Goal: Transaction & Acquisition: Subscribe to service/newsletter

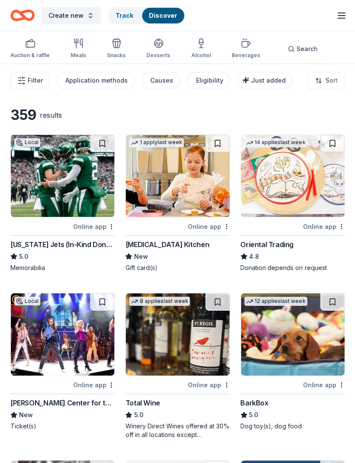
click at [89, 399] on div "[PERSON_NAME] Center for the Performing Arts" at bounding box center [62, 402] width 104 height 10
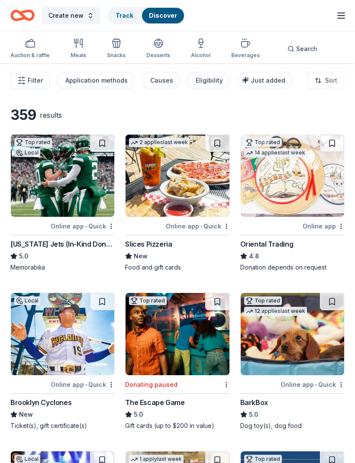
click at [278, 243] on div "Oriental Trading" at bounding box center [266, 244] width 53 height 10
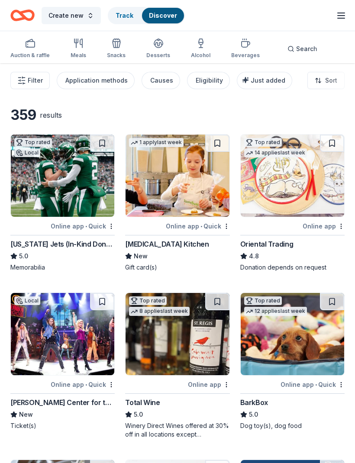
click at [71, 240] on div "New York Jets (In-Kind Donation)" at bounding box center [62, 244] width 104 height 10
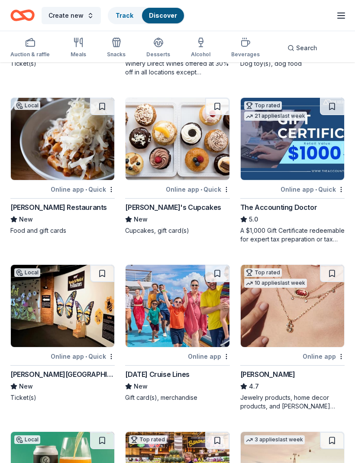
scroll to position [364, 0]
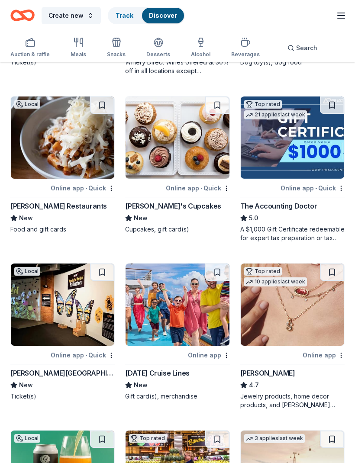
click at [156, 208] on div "Molly's Cupcakes" at bounding box center [173, 206] width 96 height 10
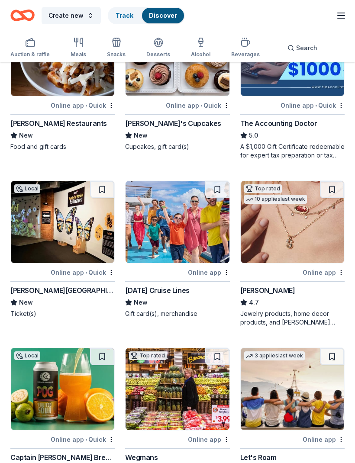
scroll to position [447, 0]
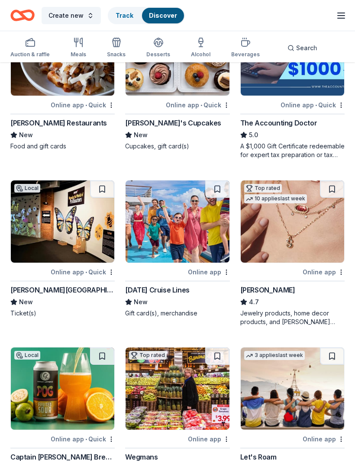
click at [272, 292] on div "Kendra Scott" at bounding box center [267, 290] width 55 height 10
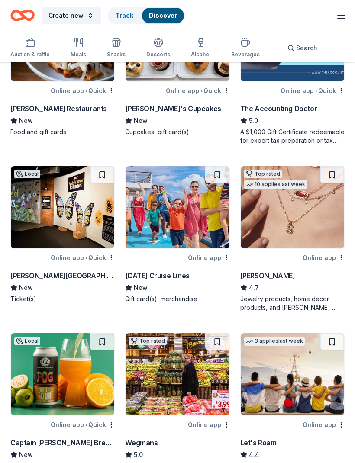
click at [174, 280] on div "Carnival Cruise Lines" at bounding box center [157, 276] width 64 height 10
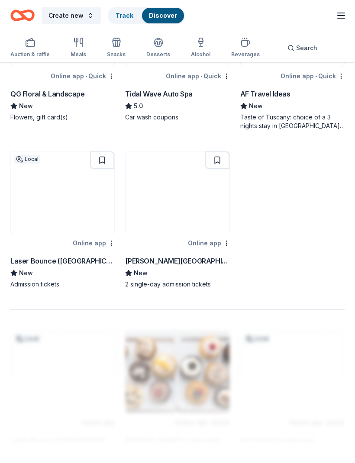
scroll to position [978, 0]
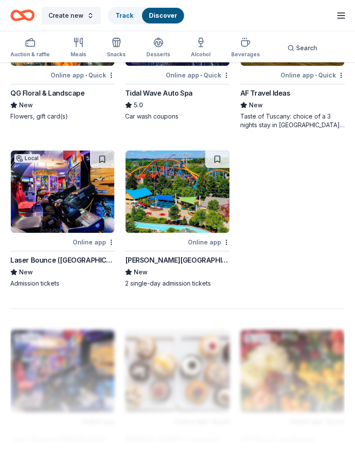
click at [207, 262] on div "Dorney Park & Wildwater Kingdom" at bounding box center [177, 260] width 104 height 10
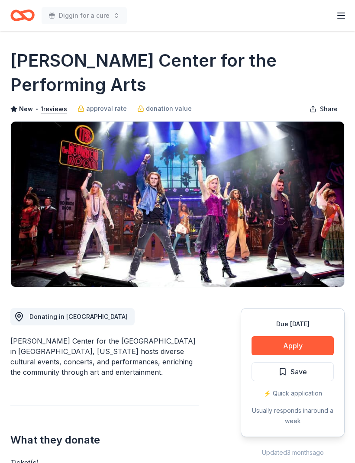
click at [302, 336] on button "Apply" at bounding box center [293, 345] width 82 height 19
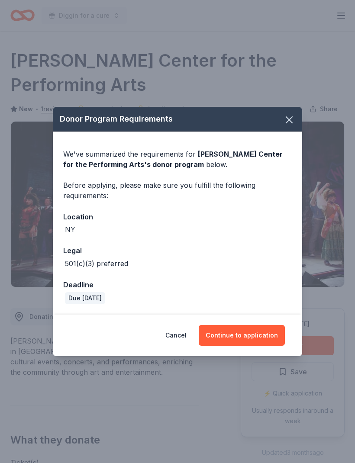
click at [252, 336] on button "Continue to application" at bounding box center [242, 335] width 86 height 21
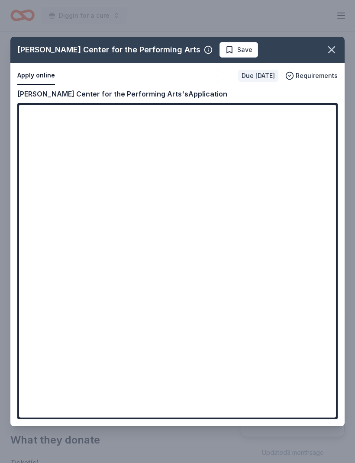
click at [127, 396] on div "Tilles Center for the Performing Arts Save Apply online Due in 17 days Requirem…" at bounding box center [177, 232] width 334 height 390
click at [156, 402] on div "Tilles Center for the Performing Arts Save Apply online Due in 17 days Requirem…" at bounding box center [177, 232] width 334 height 390
click at [149, 395] on div "Tilles Center for the Performing Arts Save Apply online Due in 17 days Requirem…" at bounding box center [177, 232] width 334 height 390
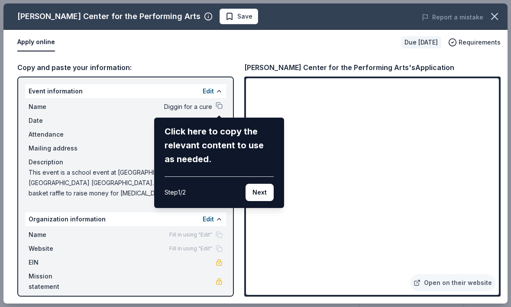
click at [259, 190] on button "Next" at bounding box center [259, 192] width 28 height 17
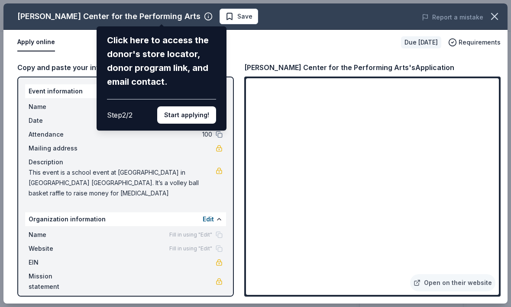
click at [191, 107] on button "Start applying!" at bounding box center [186, 115] width 59 height 17
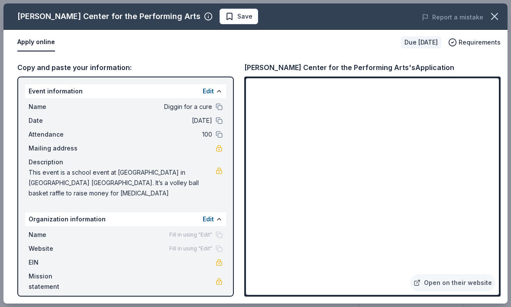
click at [355, 283] on link "Open on their website" at bounding box center [452, 283] width 85 height 17
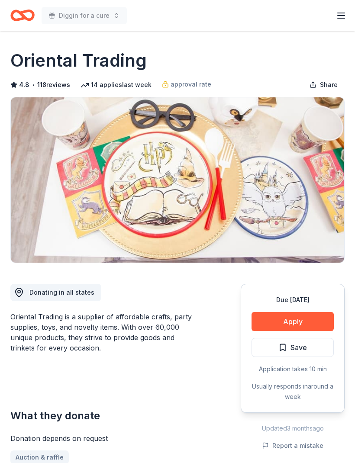
click at [304, 317] on button "Apply" at bounding box center [293, 321] width 82 height 19
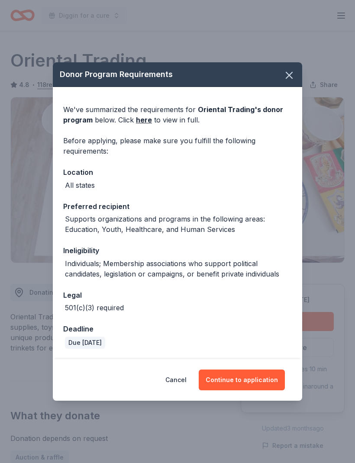
click at [246, 385] on button "Continue to application" at bounding box center [242, 380] width 86 height 21
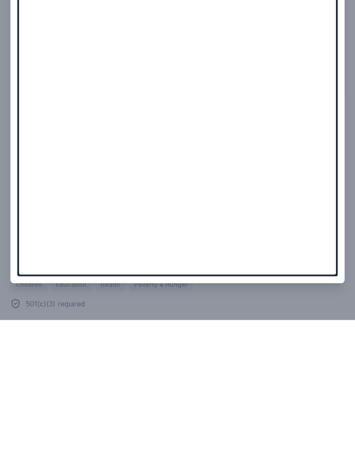
scroll to position [319, 0]
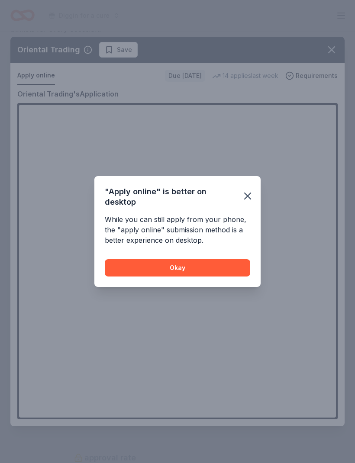
click at [249, 192] on icon "button" at bounding box center [248, 196] width 12 height 12
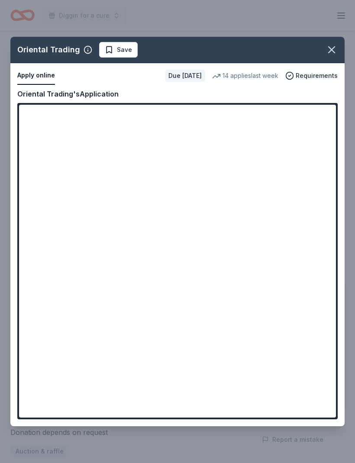
scroll to position [0, 0]
click at [333, 51] on icon "button" at bounding box center [332, 50] width 6 height 6
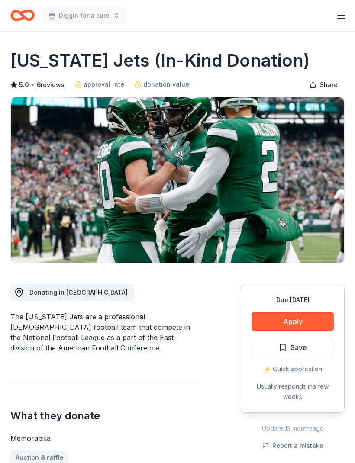
click at [303, 323] on button "Apply" at bounding box center [293, 321] width 82 height 19
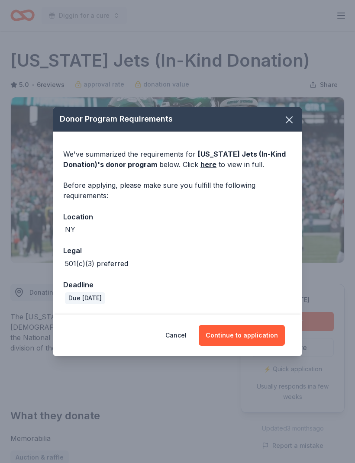
click at [250, 334] on button "Continue to application" at bounding box center [242, 335] width 86 height 21
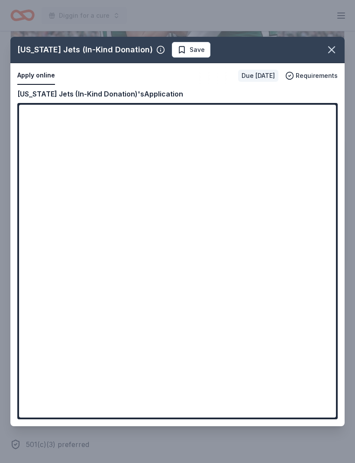
scroll to position [146, 0]
click at [343, 175] on div "Copy and paste your information: Event information Edit Name Diggin for a cure …" at bounding box center [177, 257] width 334 height 338
click at [190, 53] on span "Save" at bounding box center [197, 50] width 15 height 10
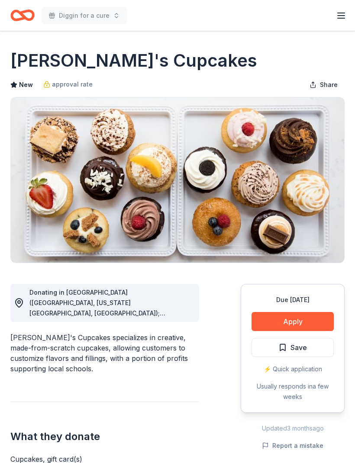
click at [310, 323] on button "Apply" at bounding box center [293, 321] width 82 height 19
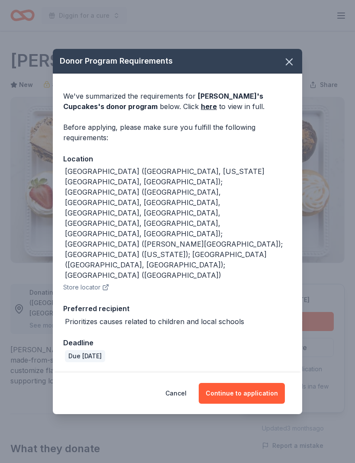
click at [252, 383] on button "Continue to application" at bounding box center [242, 393] width 86 height 21
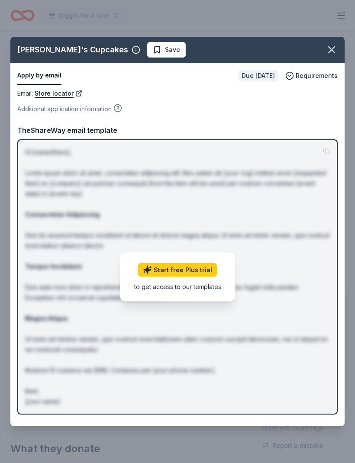
click at [203, 267] on link "Start free Plus trial" at bounding box center [177, 270] width 79 height 14
click at [242, 211] on p "Hi [name/there], Lorem ipsum dolor sit amet, consectetur adipiscing elit. Nos a…" at bounding box center [177, 277] width 305 height 260
click at [191, 276] on link "Start free Plus trial" at bounding box center [177, 270] width 79 height 14
click at [200, 265] on link "Start free Plus trial" at bounding box center [177, 270] width 79 height 14
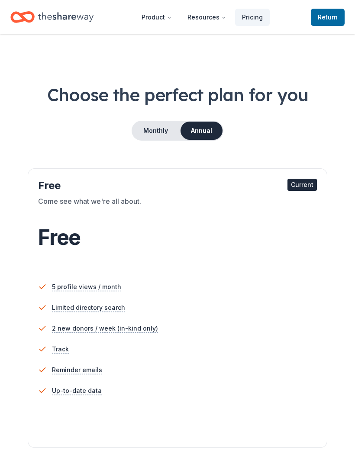
click at [305, 187] on div "Current" at bounding box center [301, 185] width 29 height 12
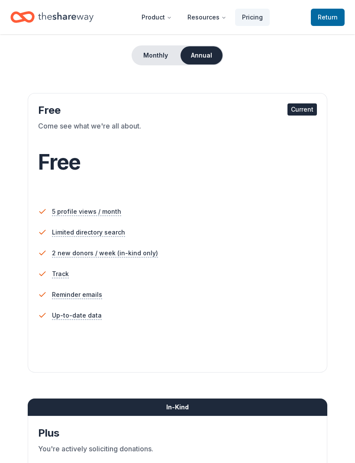
scroll to position [117, 0]
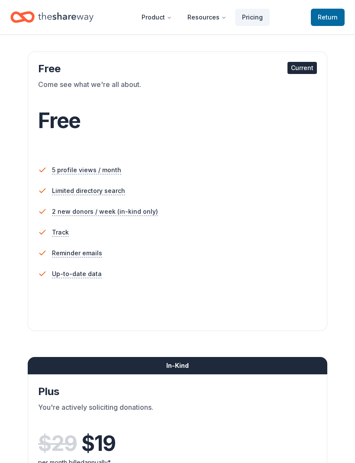
click at [240, 325] on div "Free Current Come see what we're all about. Free 5 profile views / month Limite…" at bounding box center [178, 192] width 300 height 280
click at [327, 18] on span "Return to TheShareWay" at bounding box center [328, 17] width 20 height 10
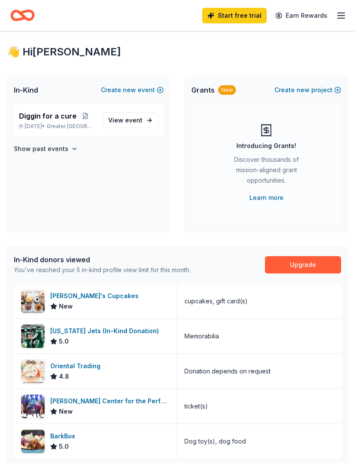
click at [71, 291] on div "Molly's Cupcakes New" at bounding box center [96, 301] width 164 height 35
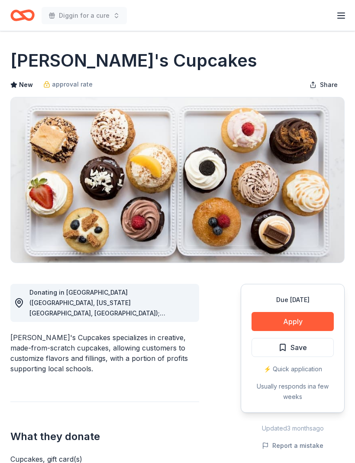
click at [287, 319] on button "Apply" at bounding box center [293, 321] width 82 height 19
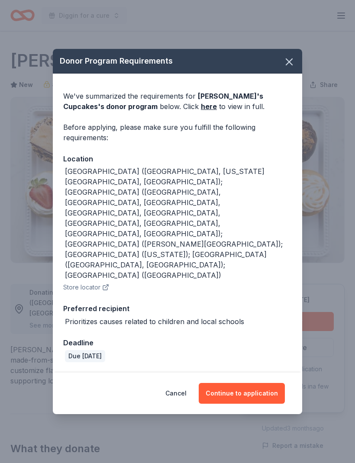
click at [241, 383] on button "Continue to application" at bounding box center [242, 393] width 86 height 21
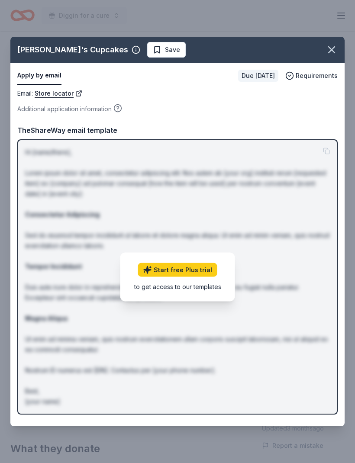
click at [329, 55] on icon "button" at bounding box center [332, 50] width 12 height 12
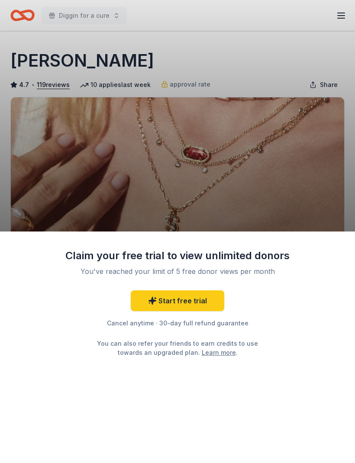
click at [202, 298] on link "Start free trial" at bounding box center [178, 301] width 94 height 21
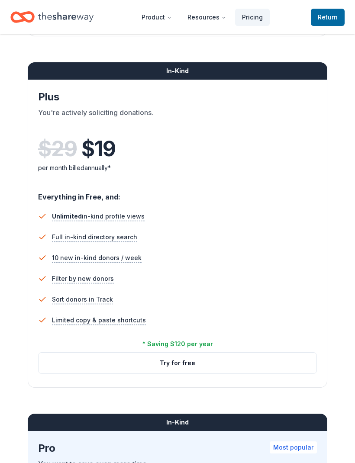
scroll to position [411, 0]
click at [228, 359] on button "Try for free" at bounding box center [178, 363] width 278 height 21
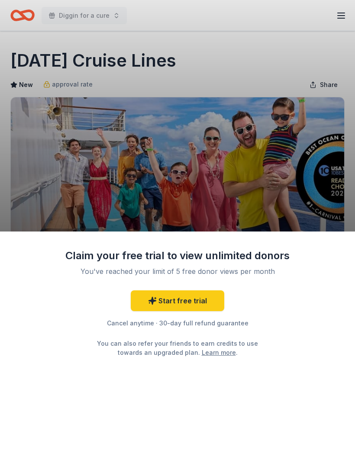
click at [168, 301] on link "Start free trial" at bounding box center [178, 301] width 94 height 21
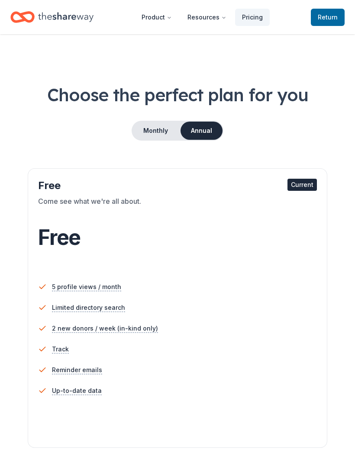
click at [158, 129] on button "Monthly" at bounding box center [155, 131] width 46 height 18
click at [299, 182] on div "Current" at bounding box center [301, 185] width 29 height 12
click at [205, 129] on button "Annual" at bounding box center [201, 131] width 43 height 18
click at [297, 187] on div "Current" at bounding box center [301, 185] width 29 height 12
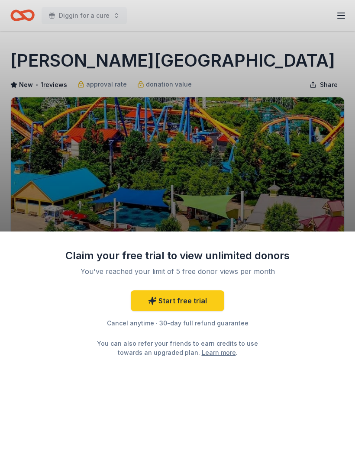
click at [305, 184] on div "Claim your free trial to view unlimited donors You've reached your limit of 5 f…" at bounding box center [177, 231] width 355 height 463
click at [226, 320] on div "Cancel anytime · 30-day full refund guarantee" at bounding box center [177, 323] width 225 height 10
click at [214, 294] on link "Start free trial" at bounding box center [178, 301] width 94 height 21
click at [202, 295] on link "Start free trial" at bounding box center [178, 301] width 94 height 21
click at [190, 304] on link "Start free trial" at bounding box center [178, 301] width 94 height 21
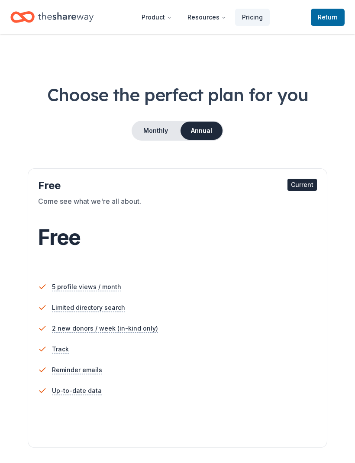
click at [161, 304] on li "Limited directory search" at bounding box center [177, 307] width 279 height 21
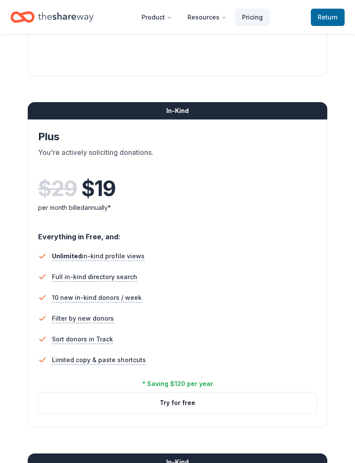
scroll to position [372, 0]
click at [216, 400] on button "Try for free" at bounding box center [178, 403] width 278 height 21
